Goal: Transaction & Acquisition: Purchase product/service

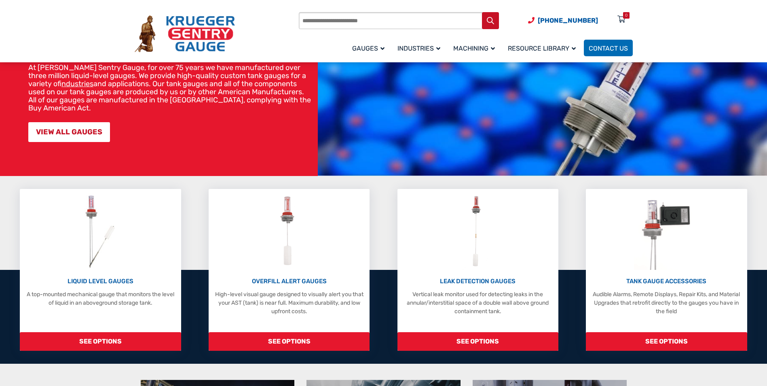
scroll to position [81, 0]
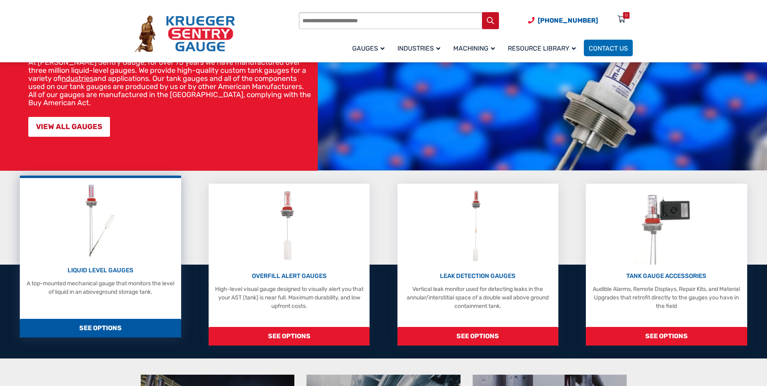
click at [111, 271] on p "LIQUID LEVEL GAUGES" at bounding box center [100, 270] width 153 height 9
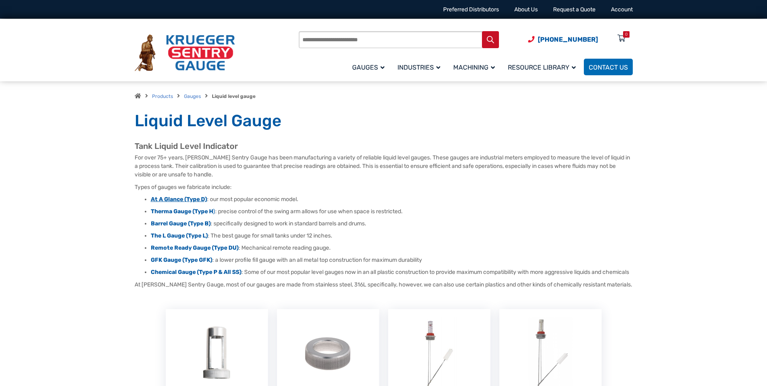
click at [162, 197] on strong "At A Glance (Type D)" at bounding box center [179, 199] width 56 height 7
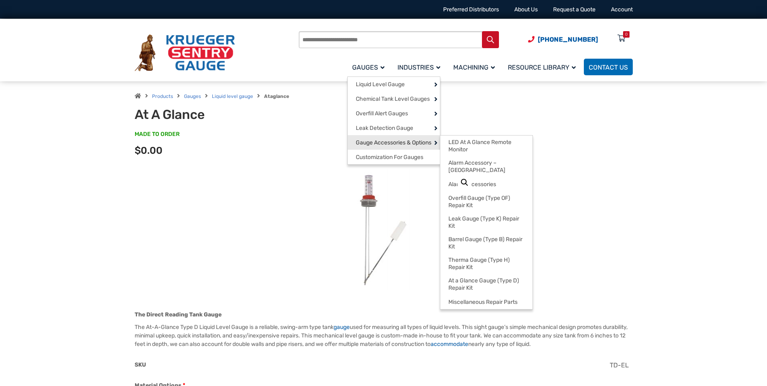
click at [378, 146] on span "Gauge Accessories & Options" at bounding box center [394, 142] width 76 height 7
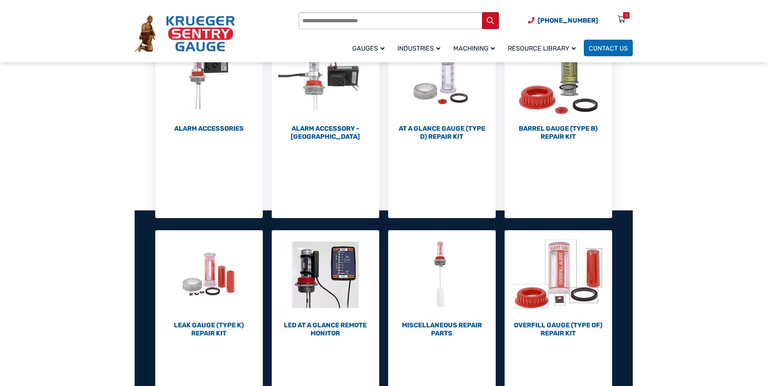
scroll to position [40, 0]
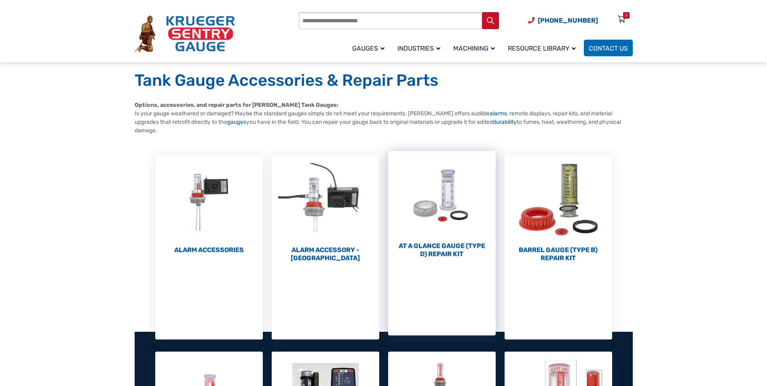
click at [442, 253] on h2 "At a Glance Gauge (Type D) Repair Kit (10)" at bounding box center [442, 250] width 108 height 16
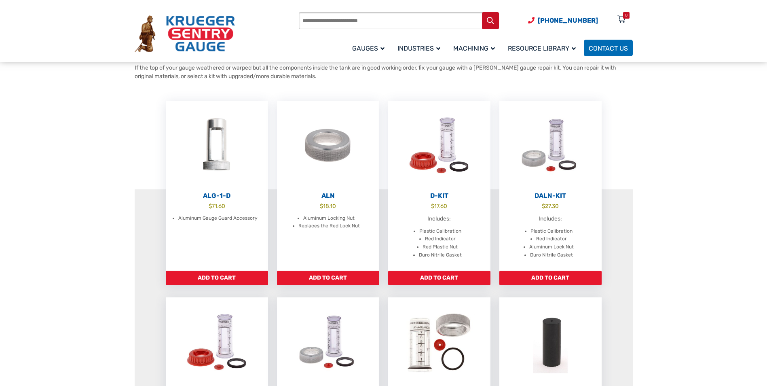
scroll to position [81, 0]
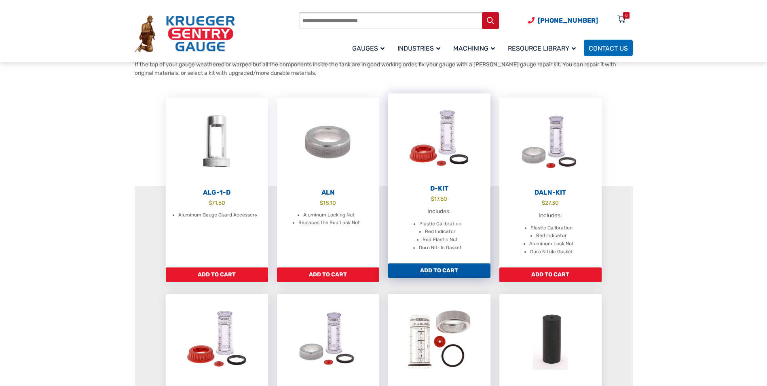
click at [445, 190] on h2 "D-Kit" at bounding box center [439, 188] width 102 height 8
